Goal: Transaction & Acquisition: Download file/media

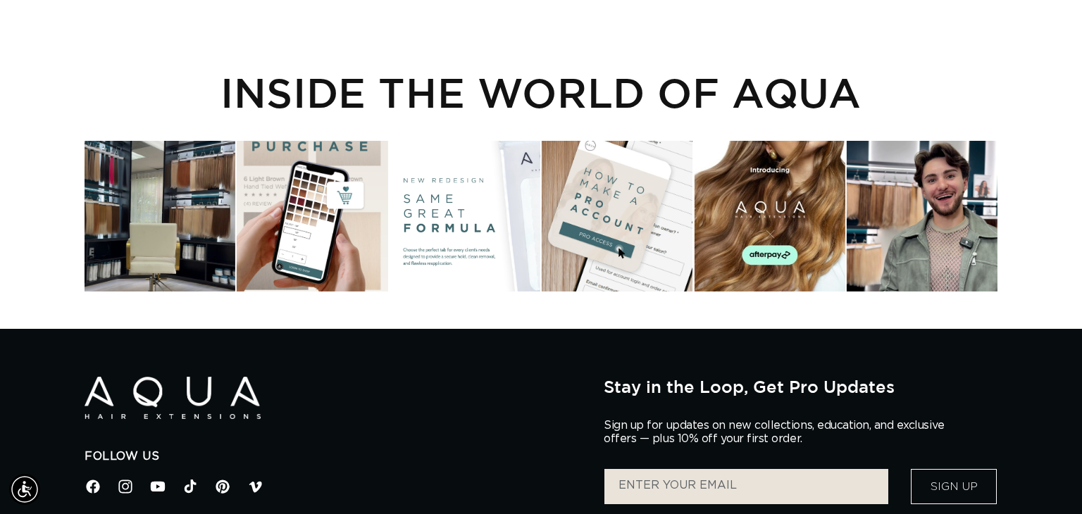
scroll to position [0, 982]
click at [332, 234] on div "Instagram post opens in a popup" at bounding box center [312, 216] width 151 height 151
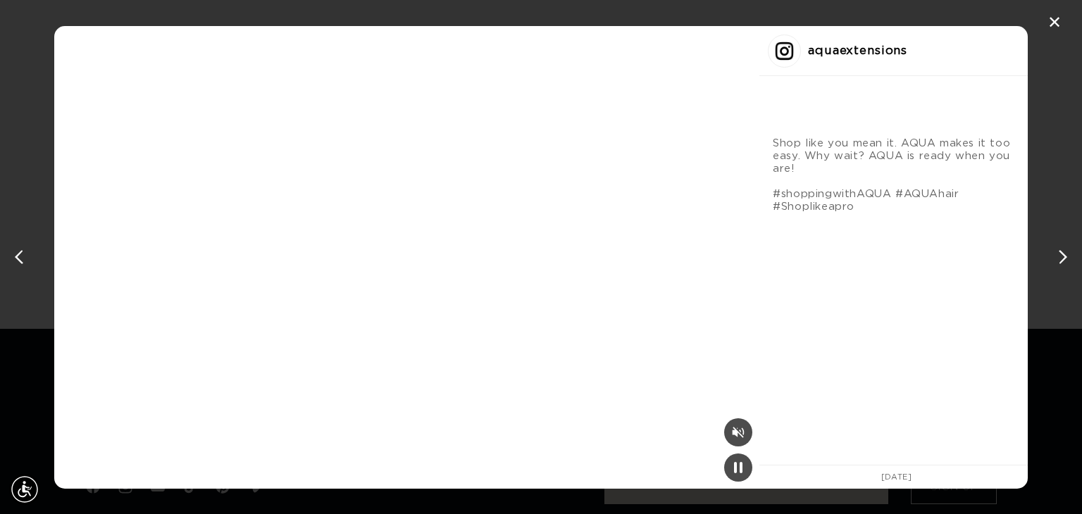
scroll to position [0, 0]
click at [1053, 26] on div "✕" at bounding box center [1054, 22] width 21 height 21
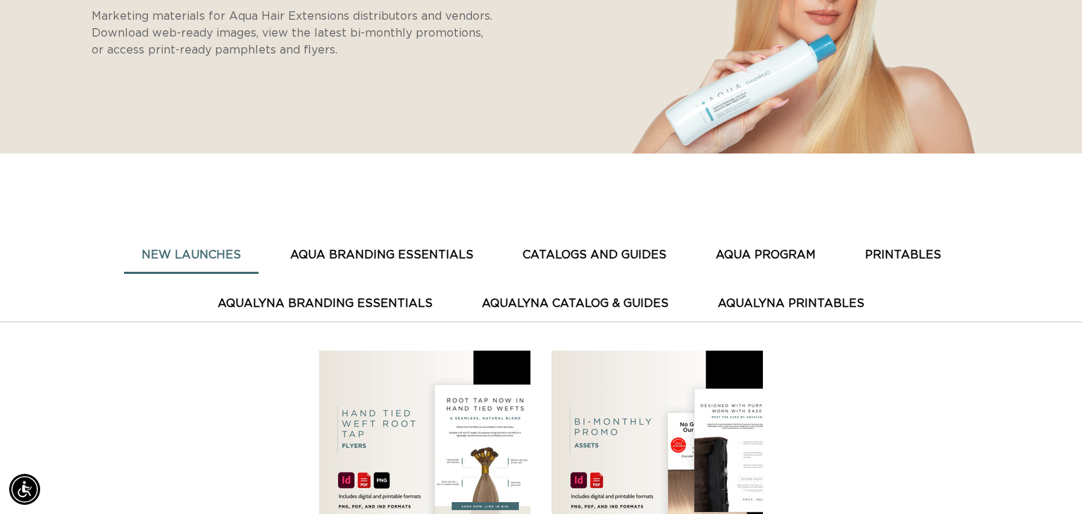
scroll to position [0, 982]
click at [505, 252] on button "CATALOGS AND GUIDES" at bounding box center [594, 255] width 179 height 35
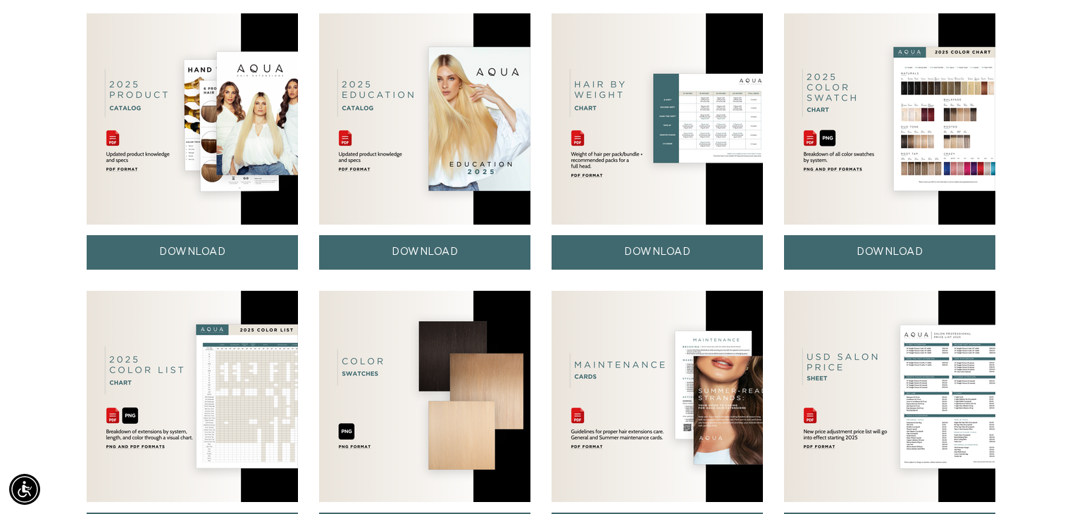
click at [220, 384] on img at bounding box center [192, 396] width 211 height 211
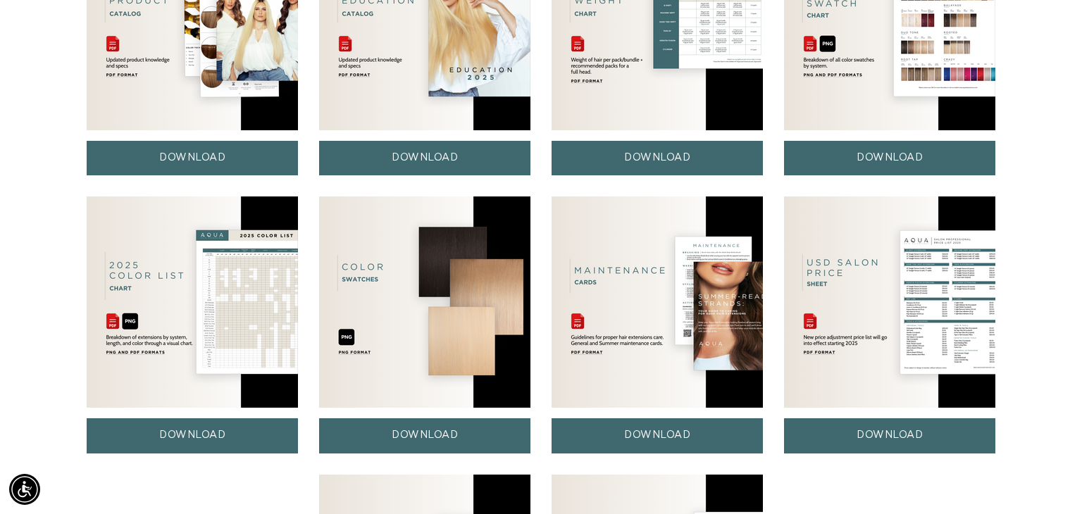
scroll to position [721, 0]
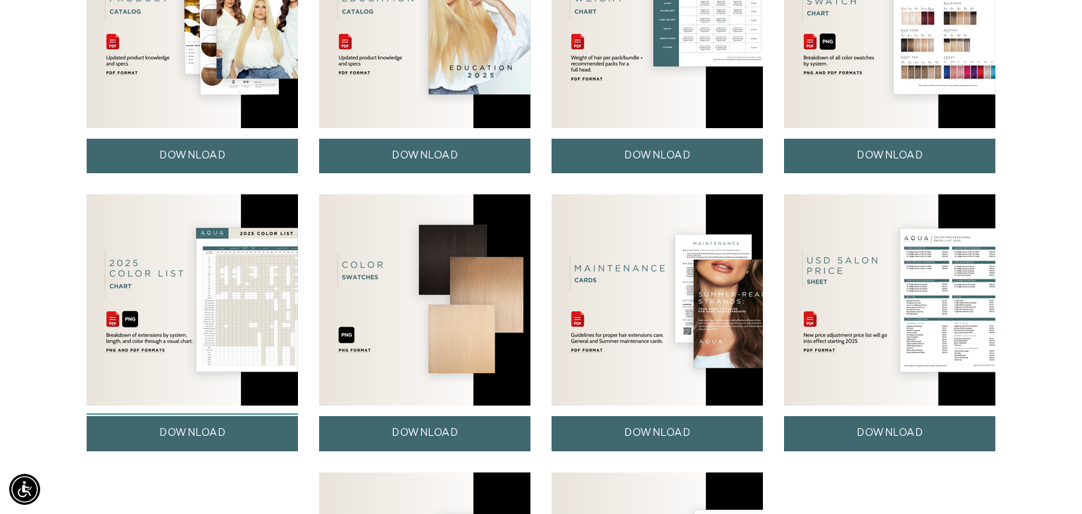
click at [185, 434] on link "DOWNLOAD" at bounding box center [192, 433] width 211 height 35
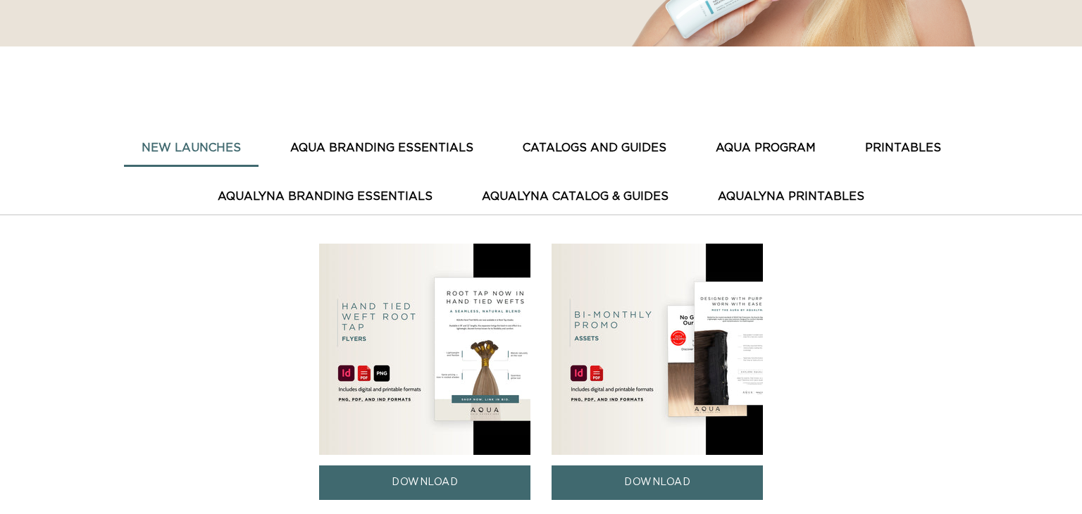
click at [505, 142] on button "CATALOGS AND GUIDES" at bounding box center [594, 148] width 179 height 35
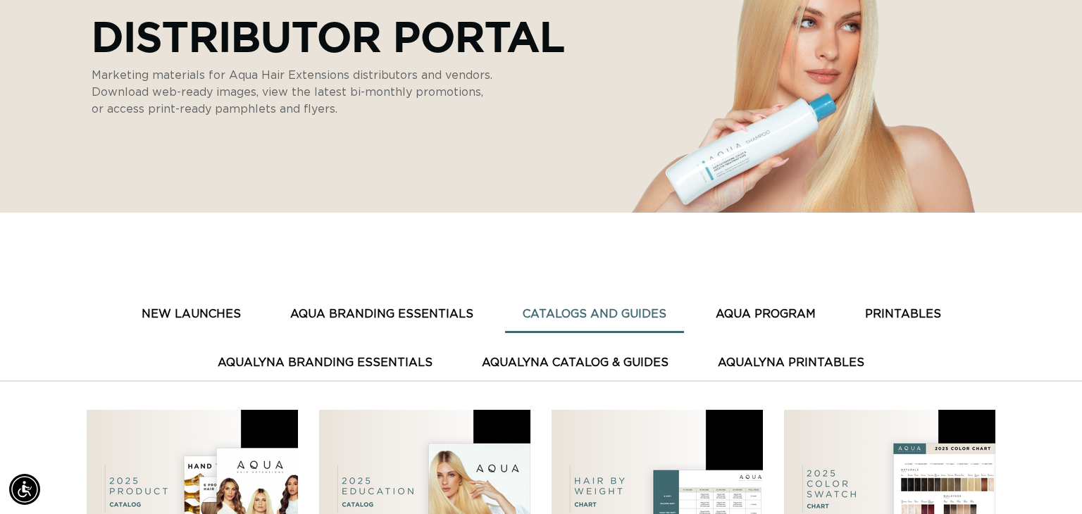
scroll to position [0, 1963]
click at [464, 366] on button "AquaLyna Catalog & Guides" at bounding box center [575, 363] width 222 height 35
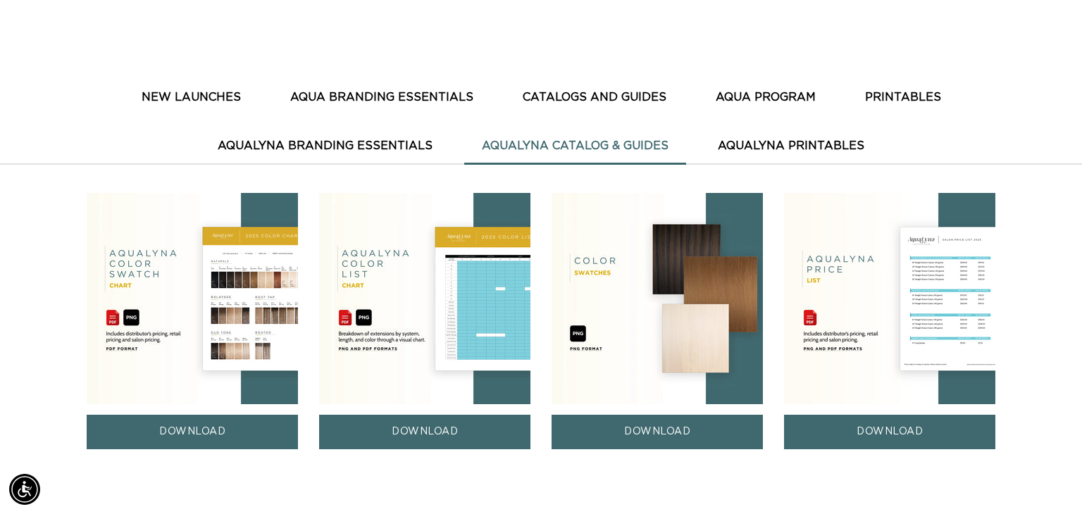
scroll to position [0, 0]
click at [471, 334] on img at bounding box center [424, 298] width 211 height 211
click at [433, 440] on link "DOWNLOAD" at bounding box center [424, 432] width 211 height 35
